Goal: Task Accomplishment & Management: Complete application form

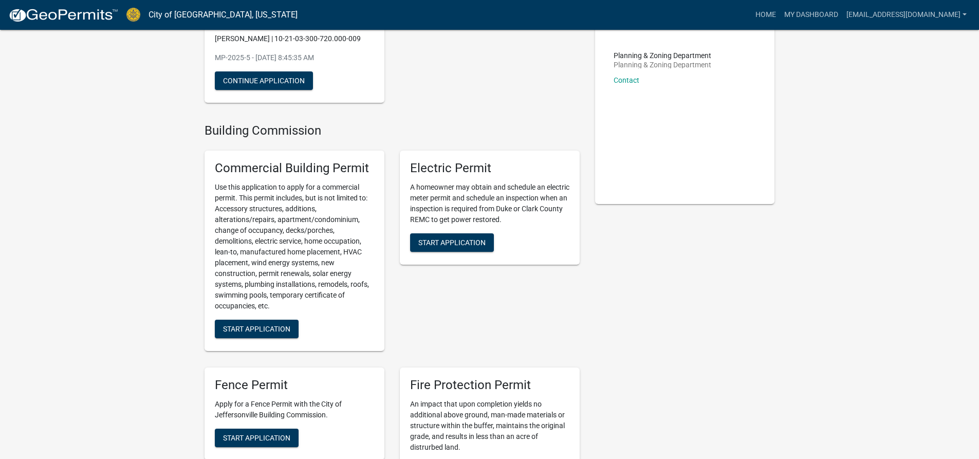
scroll to position [107, 0]
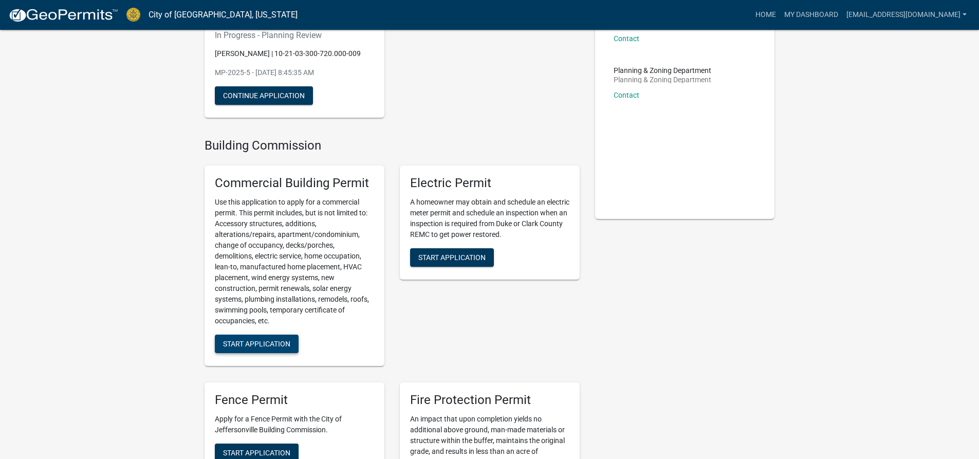
click at [253, 342] on span "Start Application" at bounding box center [256, 344] width 67 height 8
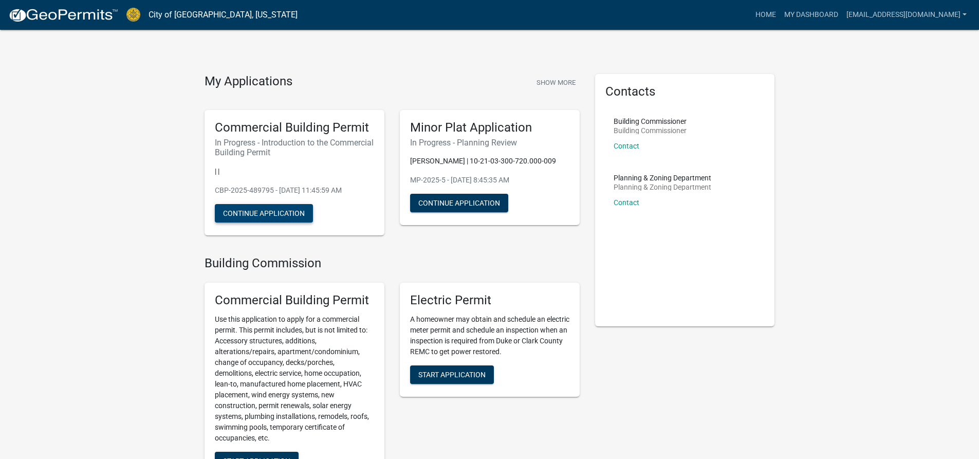
click at [281, 210] on button "Continue Application" at bounding box center [264, 213] width 98 height 18
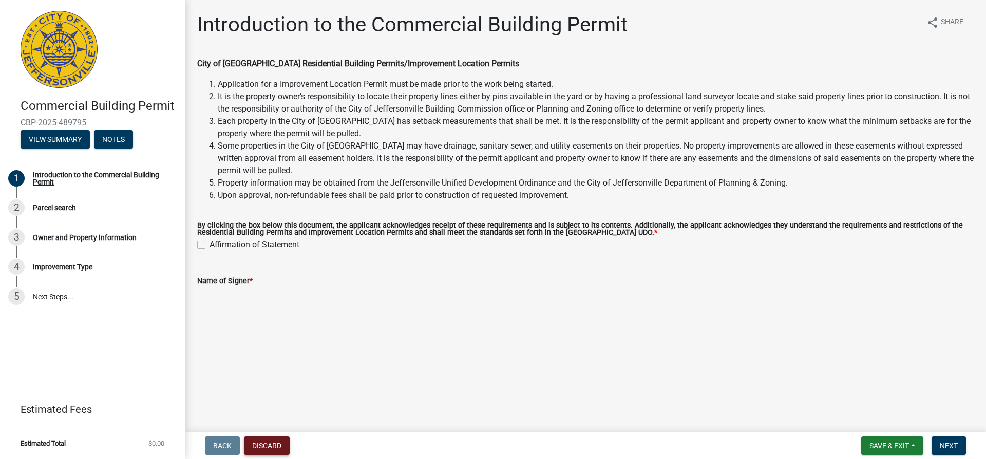
click at [279, 445] on button "Discard" at bounding box center [267, 445] width 46 height 18
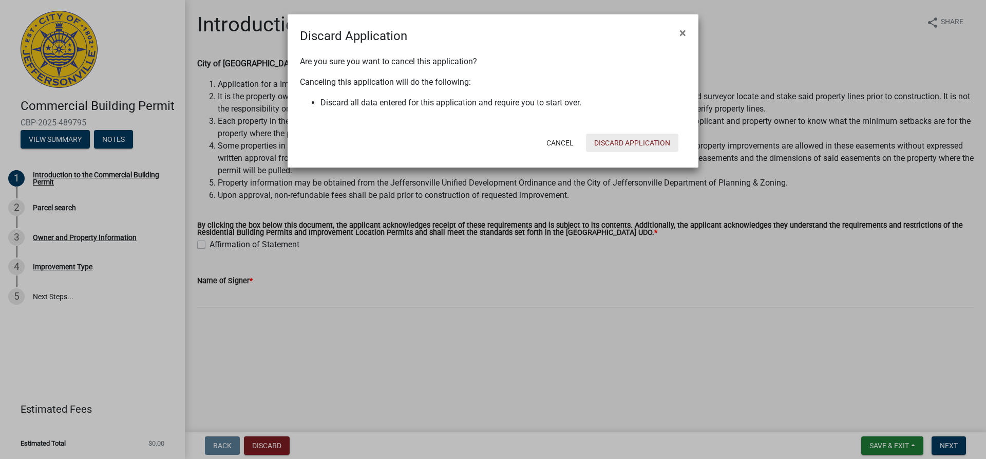
click at [640, 152] on button "Discard Application" at bounding box center [632, 143] width 92 height 18
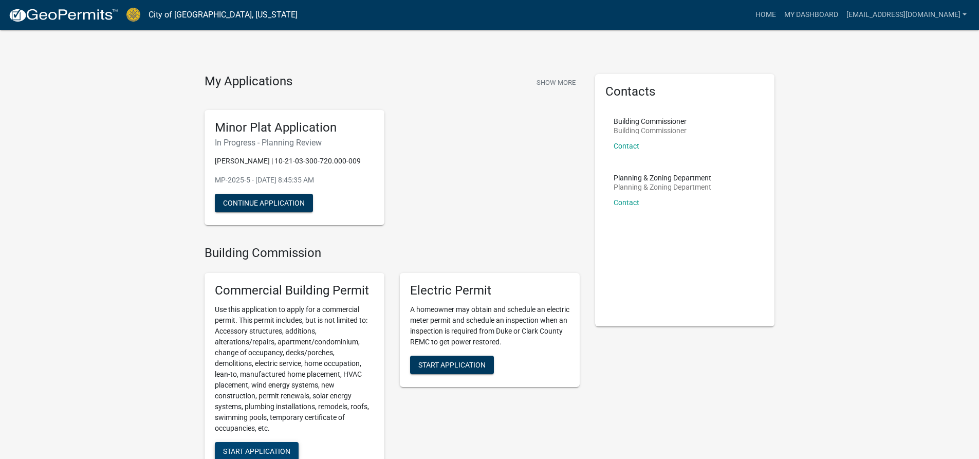
click at [253, 455] on span "Start Application" at bounding box center [256, 451] width 67 height 8
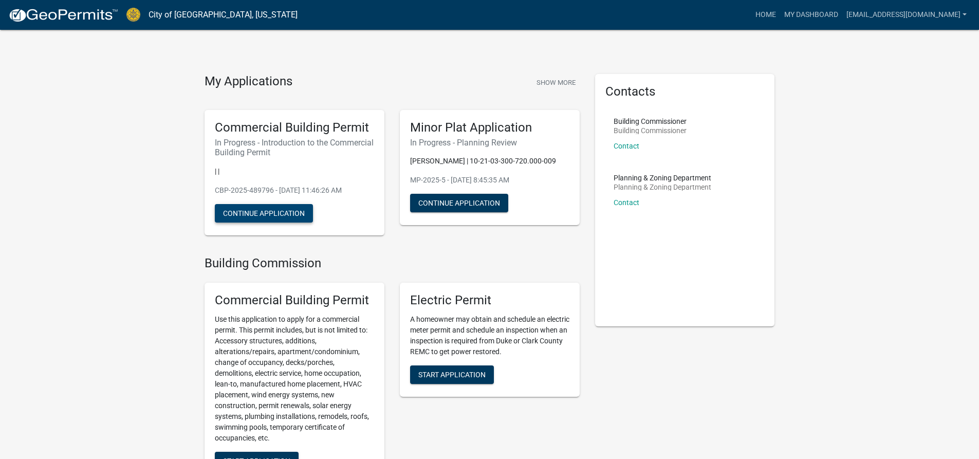
click at [289, 213] on button "Continue Application" at bounding box center [264, 213] width 98 height 18
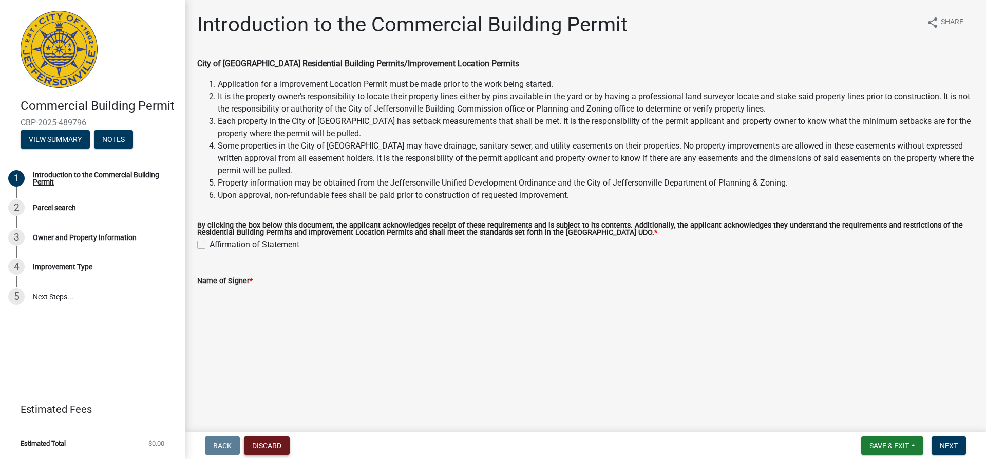
click at [256, 444] on button "Discard" at bounding box center [267, 445] width 46 height 18
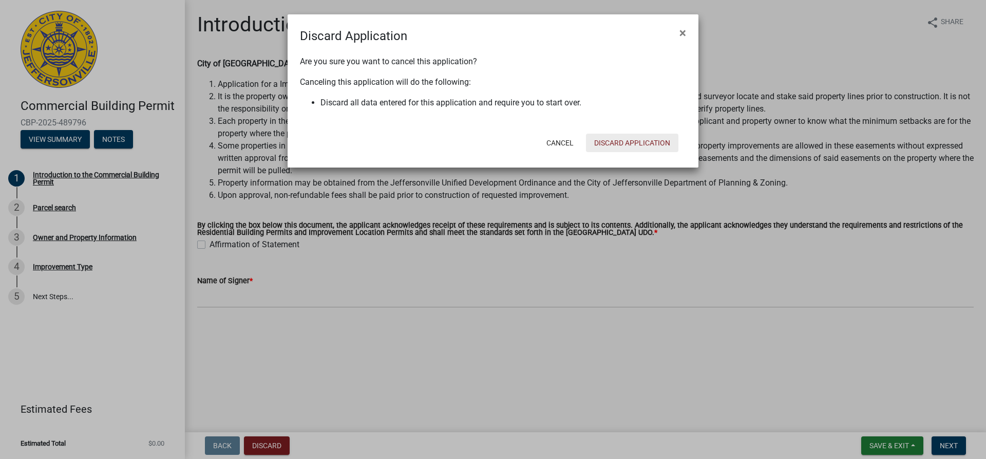
click at [615, 144] on button "Discard Application" at bounding box center [632, 143] width 92 height 18
